Goal: Information Seeking & Learning: Learn about a topic

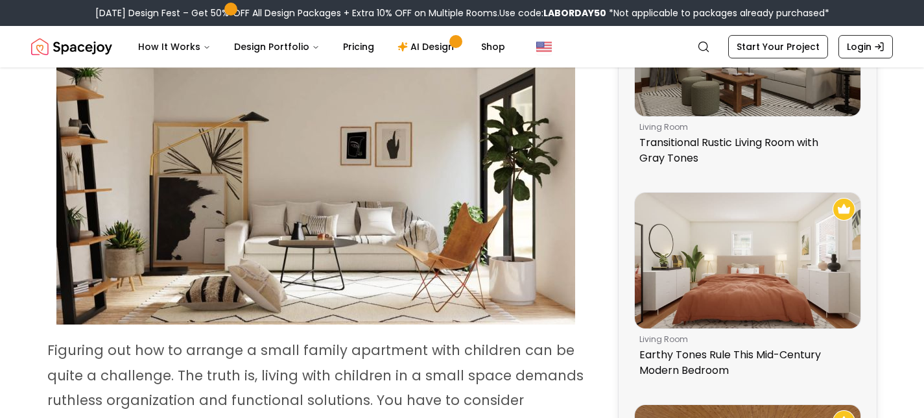
scroll to position [246, 0]
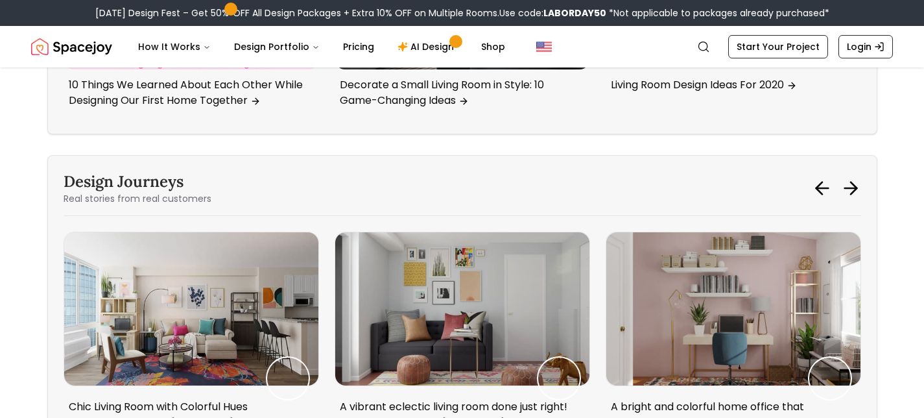
scroll to position [11069, 0]
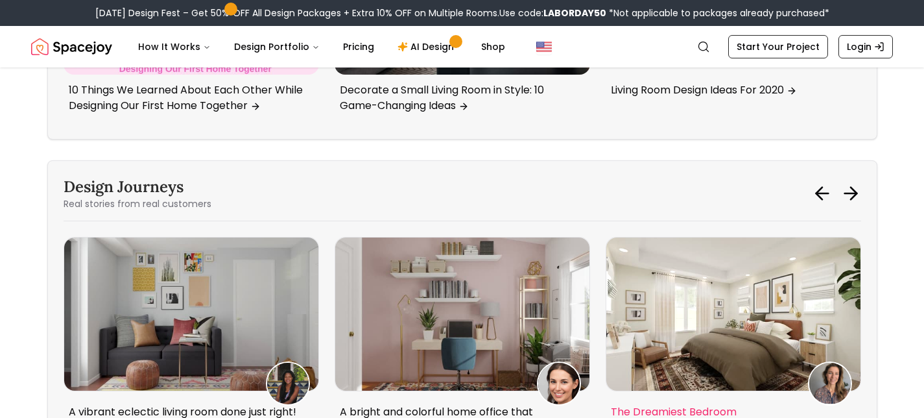
click at [739, 237] on img "5 / 5" at bounding box center [733, 313] width 254 height 152
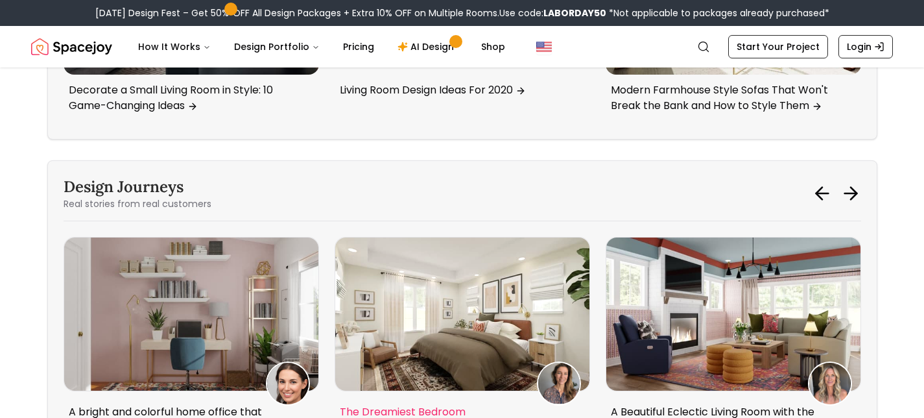
click at [443, 237] on img "5 / 5" at bounding box center [462, 313] width 254 height 152
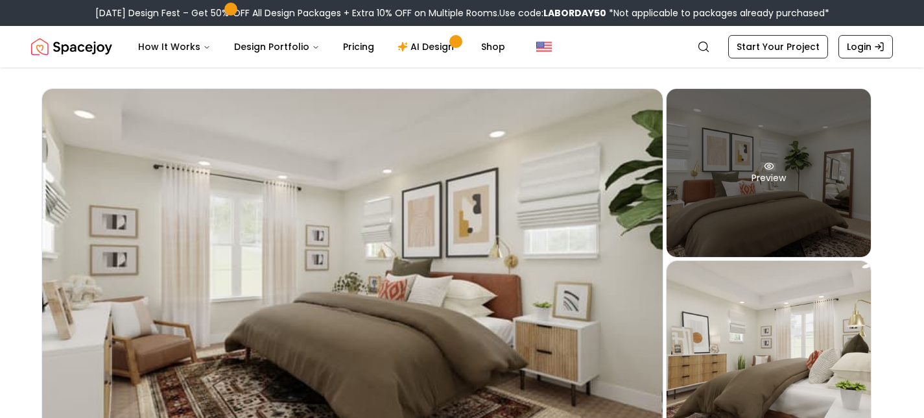
click at [744, 174] on div "Preview" at bounding box center [769, 173] width 204 height 168
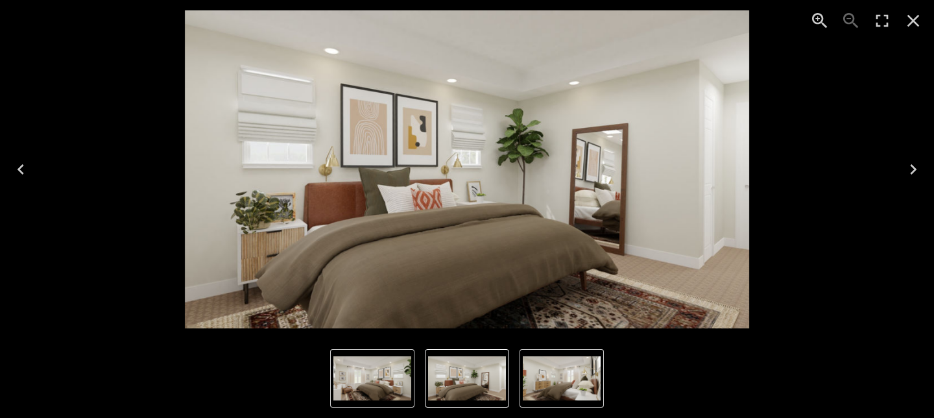
click at [914, 164] on icon "Next" at bounding box center [913, 169] width 21 height 21
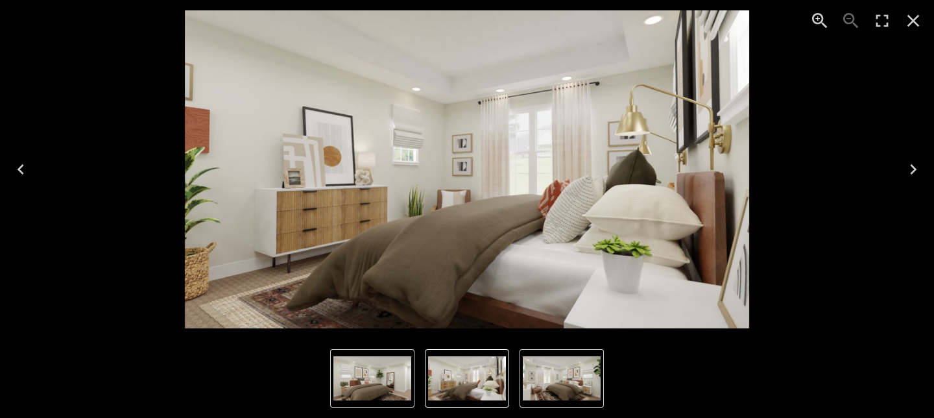
click at [913, 165] on icon "Next" at bounding box center [913, 169] width 21 height 21
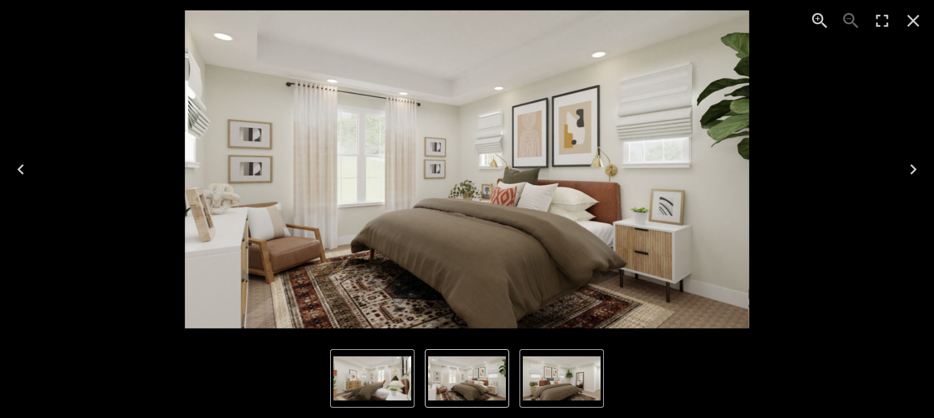
click at [913, 165] on icon "Next" at bounding box center [913, 169] width 21 height 21
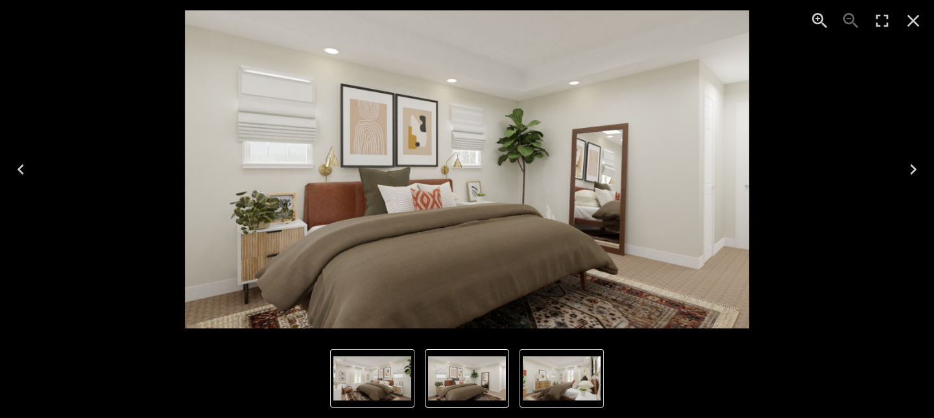
click at [918, 20] on icon "Close" at bounding box center [913, 20] width 21 height 21
